Goal: Task Accomplishment & Management: Manage account settings

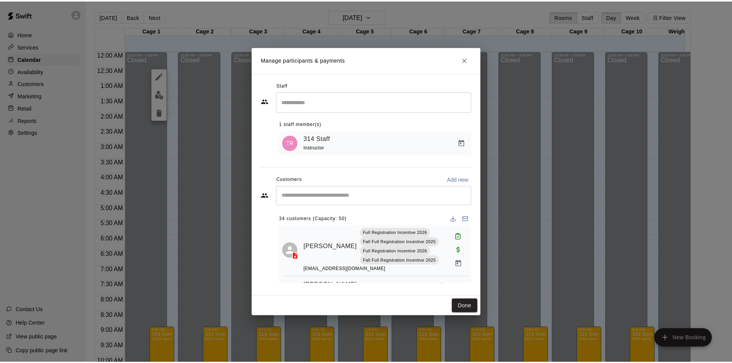
scroll to position [192, 0]
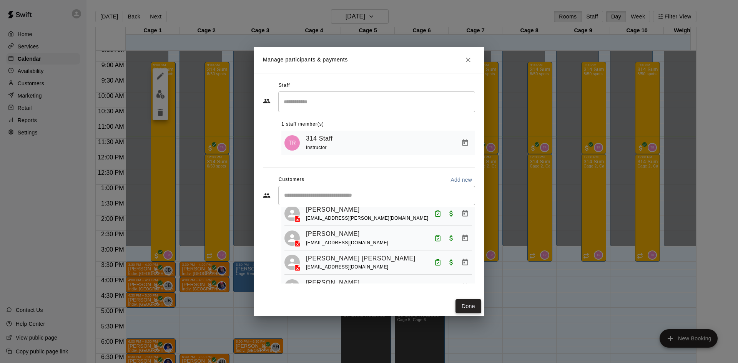
click at [469, 306] on button "Done" at bounding box center [469, 306] width 26 height 14
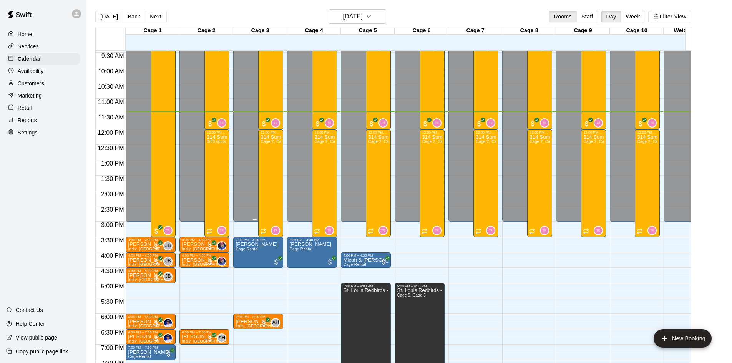
scroll to position [304, 0]
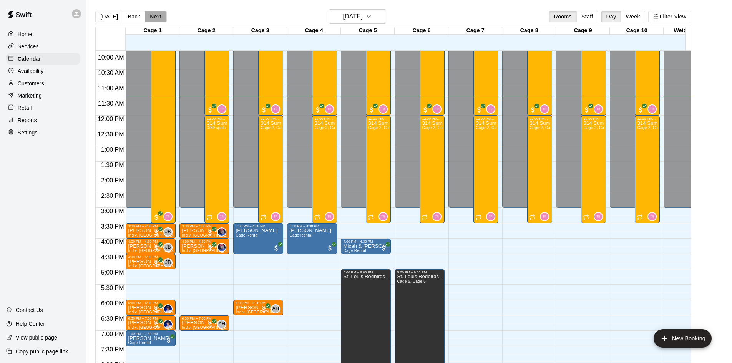
click at [150, 21] on button "Next" at bounding box center [156, 17] width 22 height 12
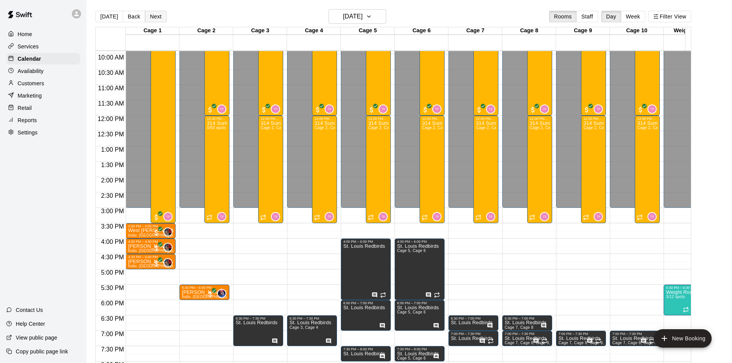
click at [149, 18] on button "Next" at bounding box center [156, 17] width 22 height 12
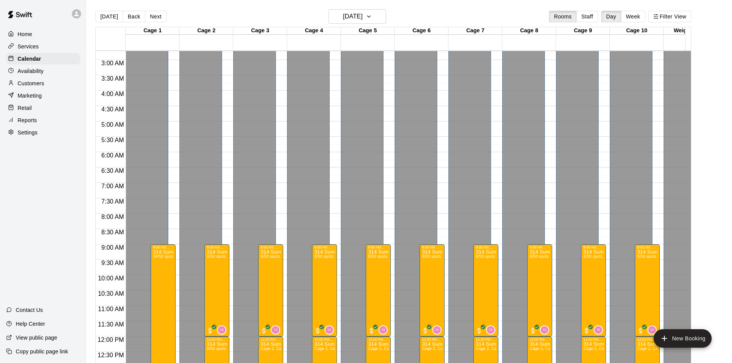
scroll to position [78, 0]
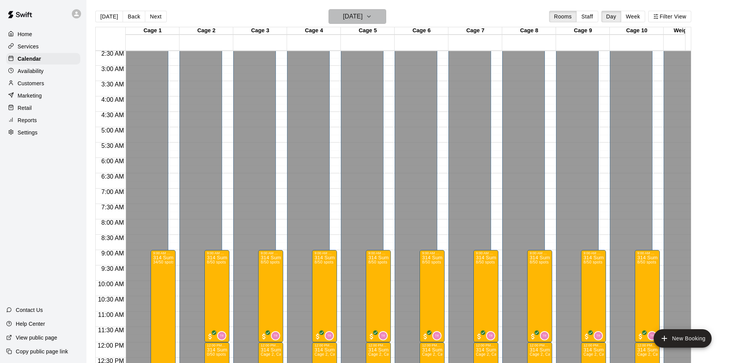
click at [352, 13] on h6 "[DATE]" at bounding box center [353, 16] width 20 height 11
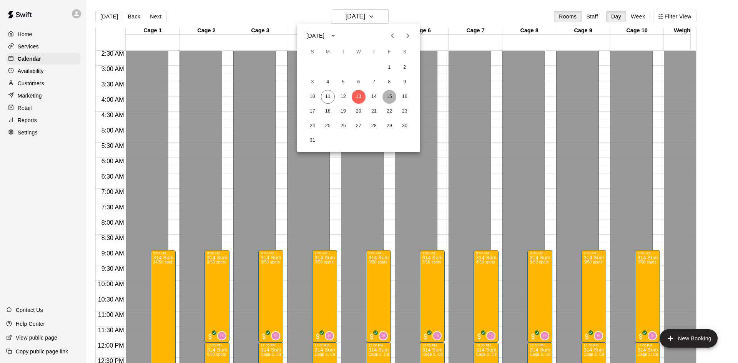
click at [391, 95] on button "15" at bounding box center [389, 97] width 14 height 14
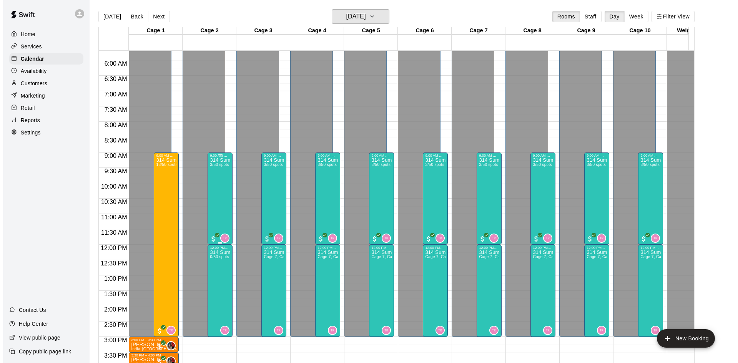
scroll to position [193, 0]
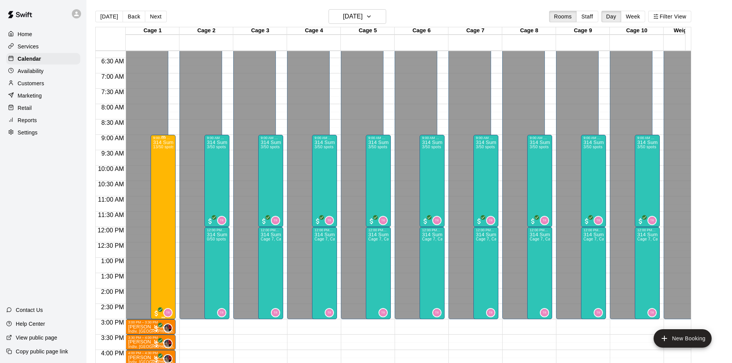
click at [154, 165] on div "314 Summer Camp | Week 10 ([DATE] Funday - Full) 13/50 spots" at bounding box center [163, 321] width 20 height 363
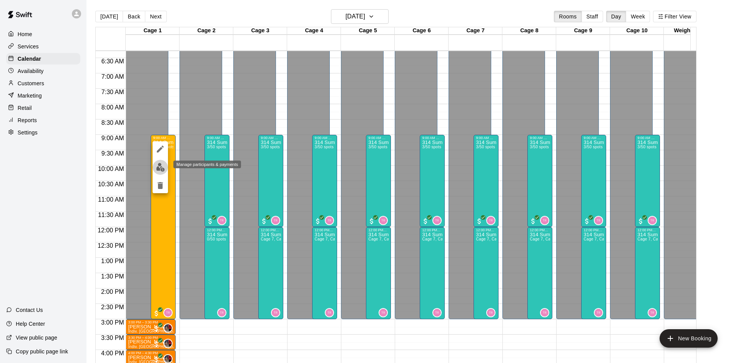
click at [161, 165] on img "edit" at bounding box center [160, 167] width 9 height 9
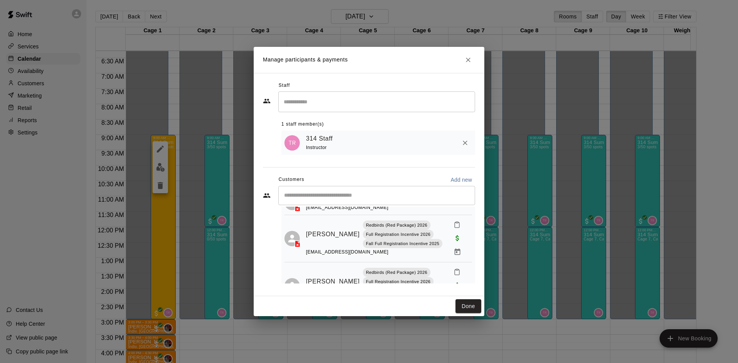
scroll to position [259, 0]
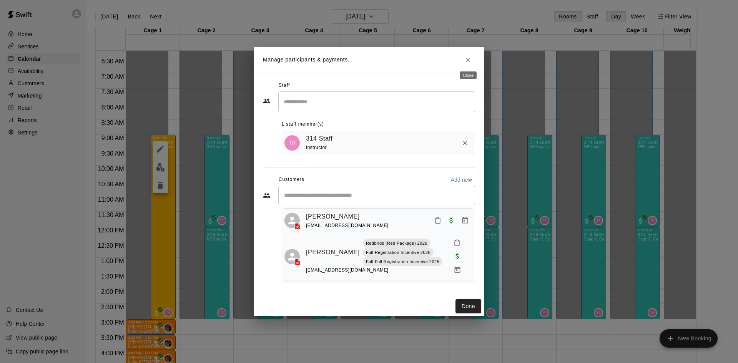
click at [469, 58] on icon "Close" at bounding box center [468, 60] width 5 height 5
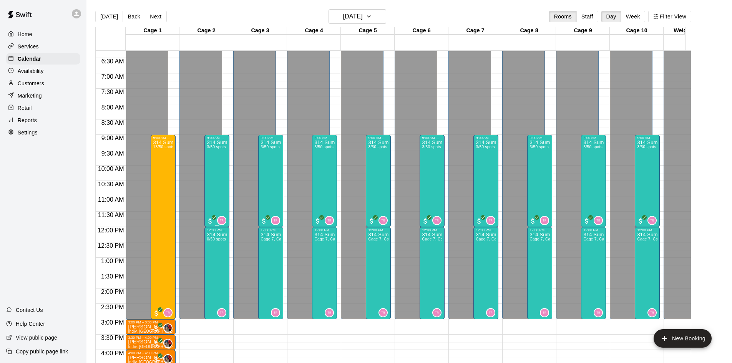
click at [228, 188] on div "9:00 AM – 12:00 PM 314 Summer Camp | Week 10 ([DATE] Funday - Half) 3/50 spots 0" at bounding box center [217, 181] width 25 height 92
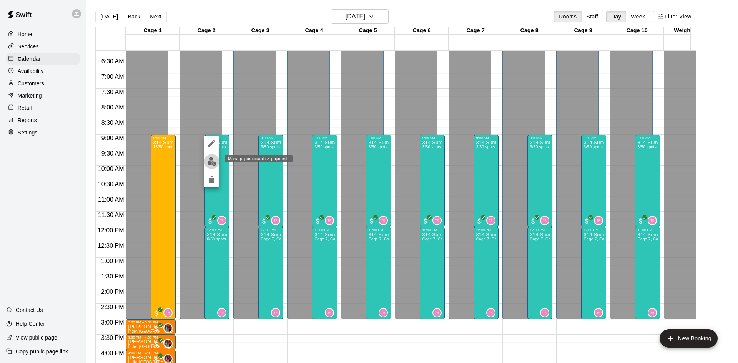
click at [213, 161] on img "edit" at bounding box center [212, 161] width 9 height 9
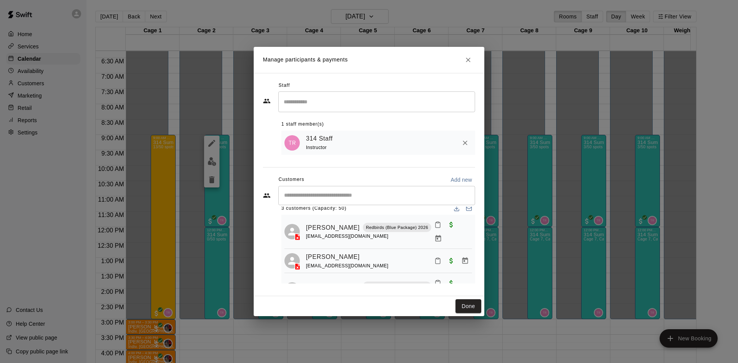
scroll to position [0, 0]
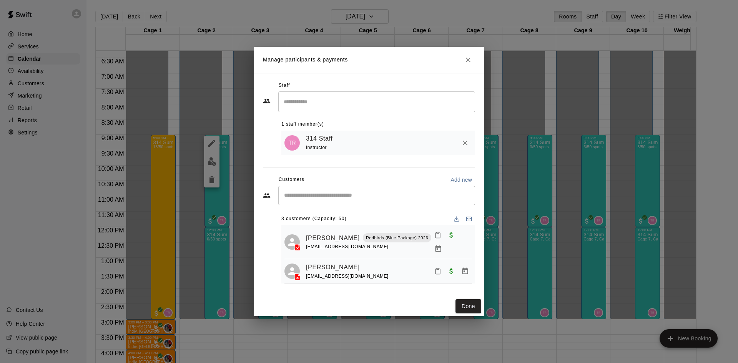
click at [158, 171] on div "Manage participants & payments Staff ​ 1 staff member(s) 314 Staff Instructor C…" at bounding box center [369, 181] width 738 height 363
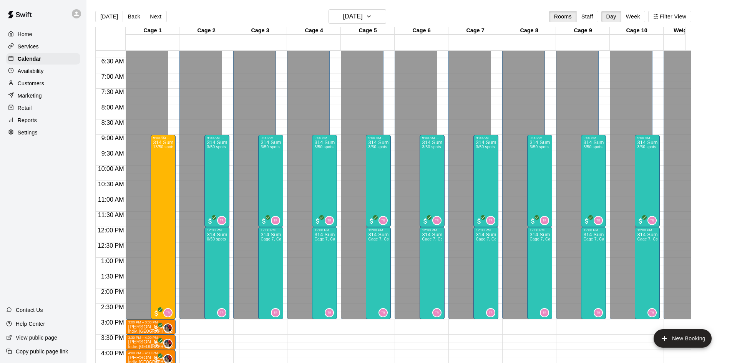
click at [164, 190] on div "314 Summer Camp | Week 10 ([DATE] Funday - Full) 13/50 spots" at bounding box center [163, 321] width 20 height 363
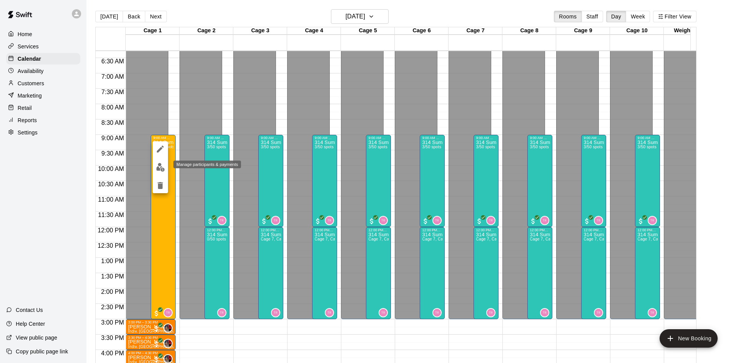
click at [165, 169] on img "edit" at bounding box center [160, 167] width 9 height 9
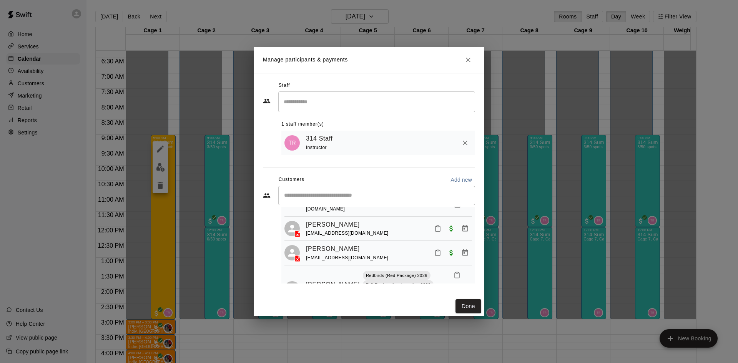
scroll to position [182, 0]
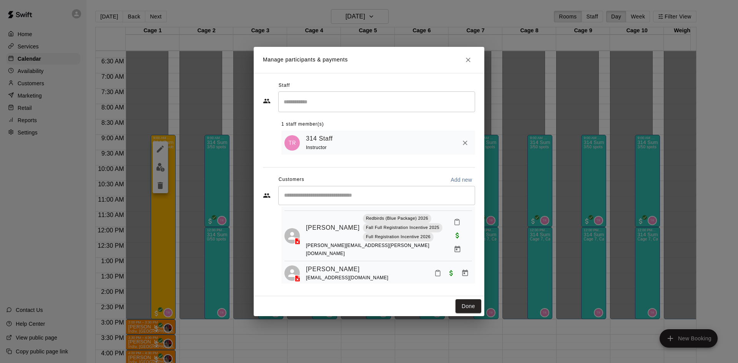
click at [468, 61] on icon "Close" at bounding box center [468, 60] width 8 height 8
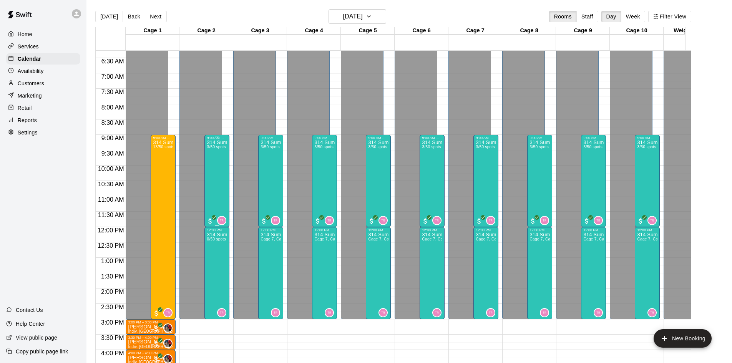
click at [218, 181] on div "314 Summer Camp | Week 10 ([DATE] Funday - Half) 3/50 spots" at bounding box center [217, 321] width 20 height 363
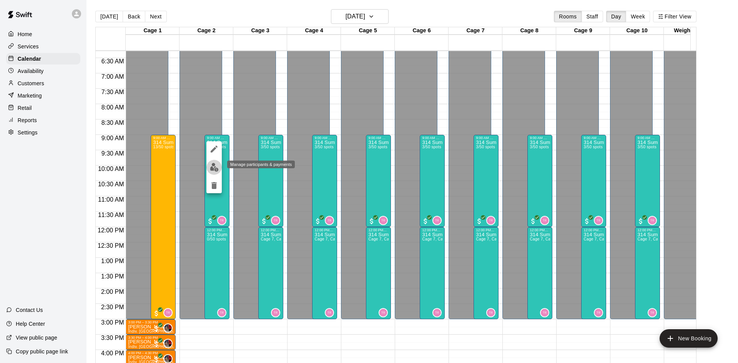
click at [214, 168] on img "edit" at bounding box center [214, 167] width 9 height 9
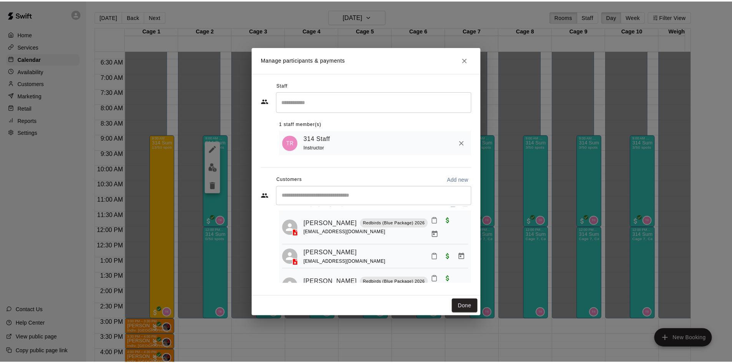
scroll to position [22, 0]
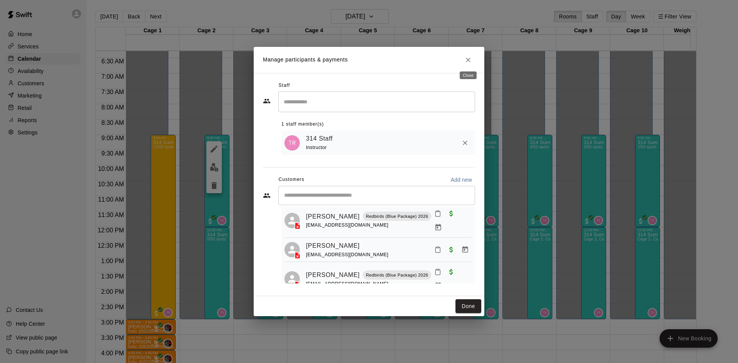
click at [466, 61] on icon "Close" at bounding box center [468, 60] width 8 height 8
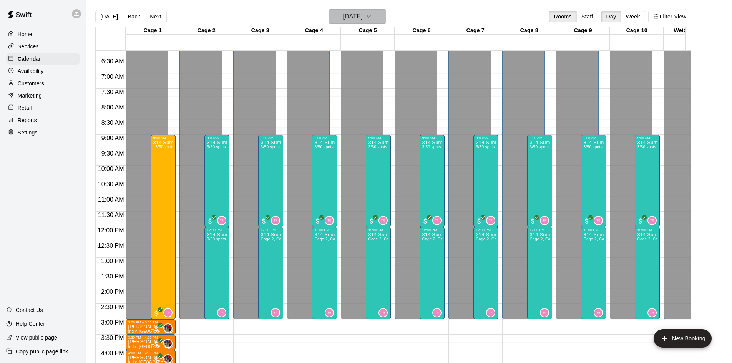
click at [371, 17] on icon "button" at bounding box center [368, 17] width 3 height 2
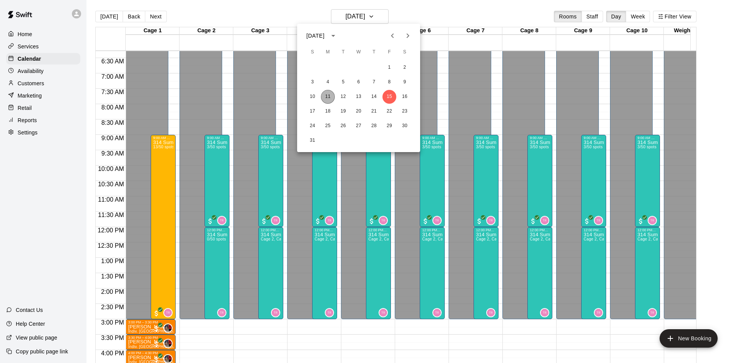
click at [329, 96] on button "11" at bounding box center [328, 97] width 14 height 14
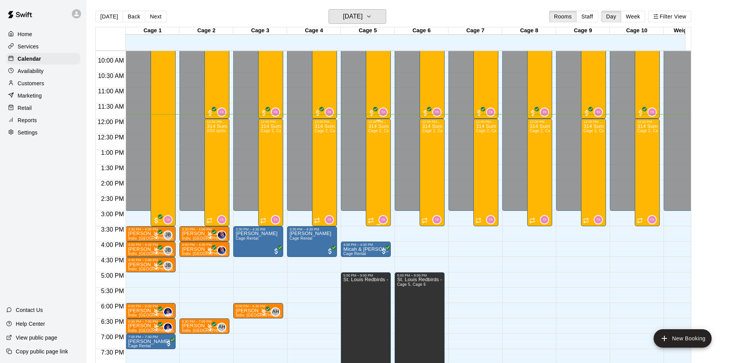
scroll to position [308, 0]
